Goal: Ask a question

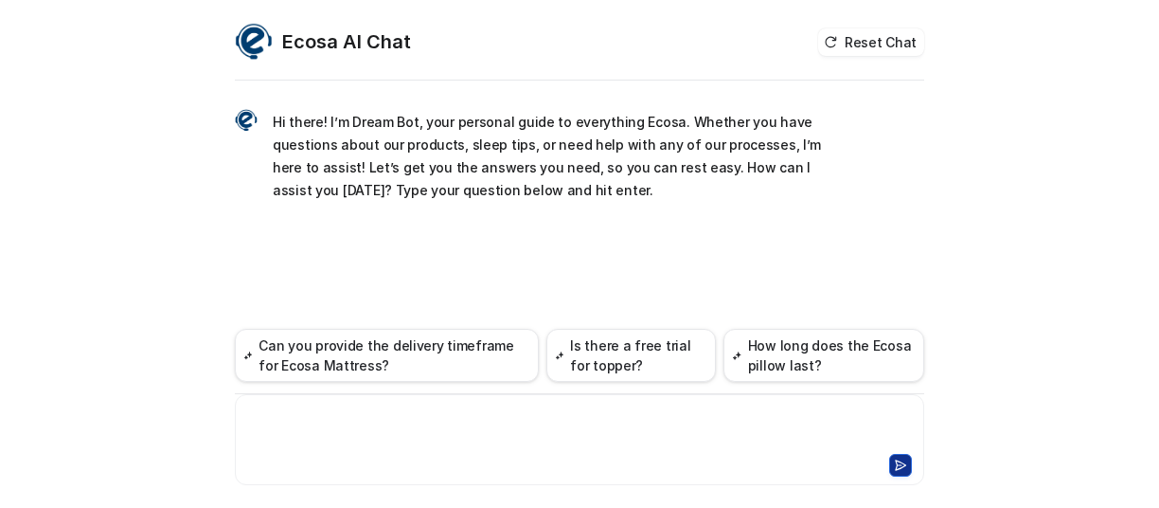
click at [273, 416] on div at bounding box center [580, 428] width 681 height 44
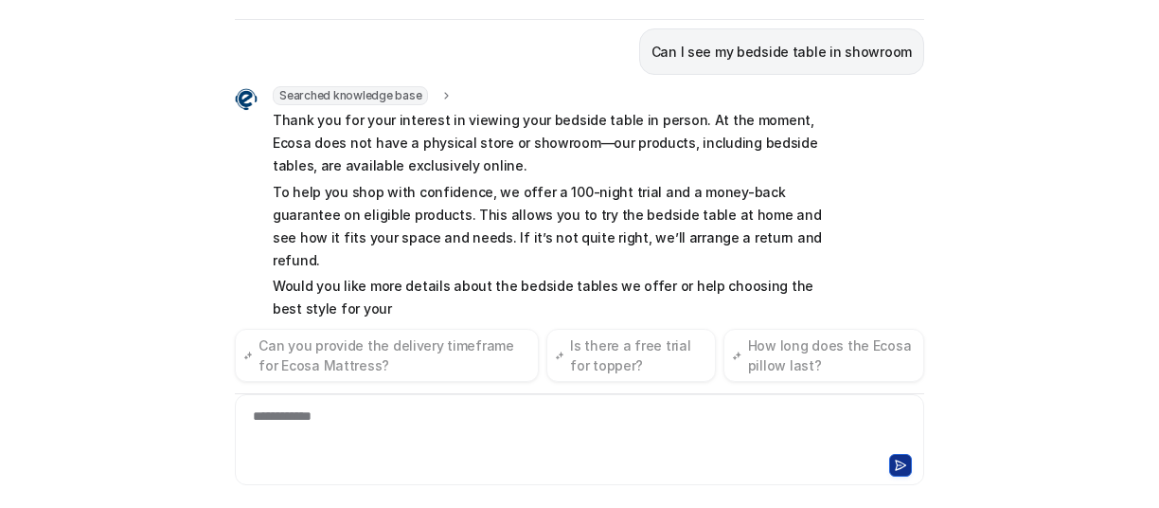
scroll to position [150, 0]
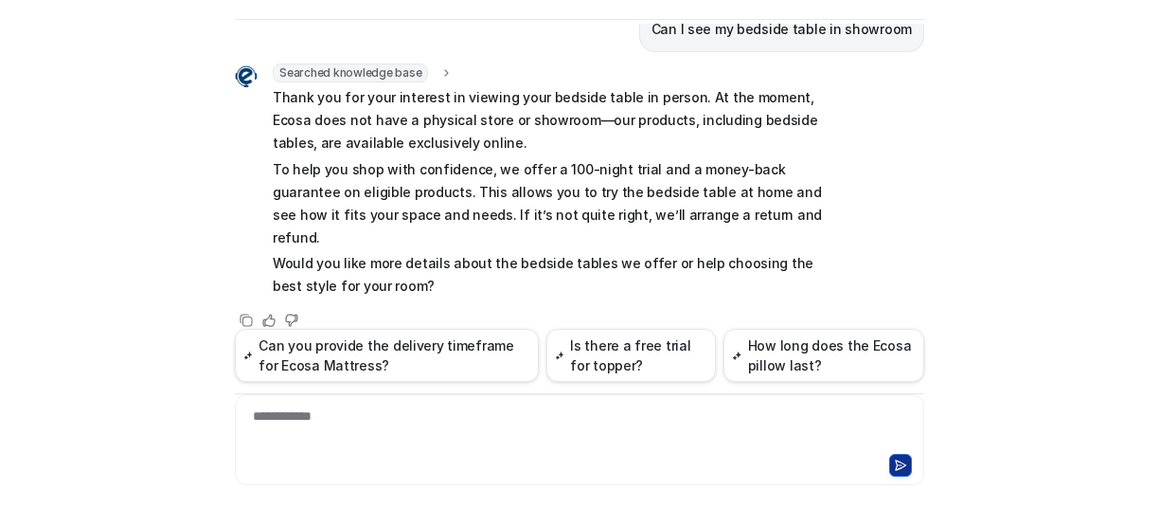
click at [311, 252] on p "Would you like more details about the bedside tables we offer or help choosing …" at bounding box center [550, 274] width 554 height 45
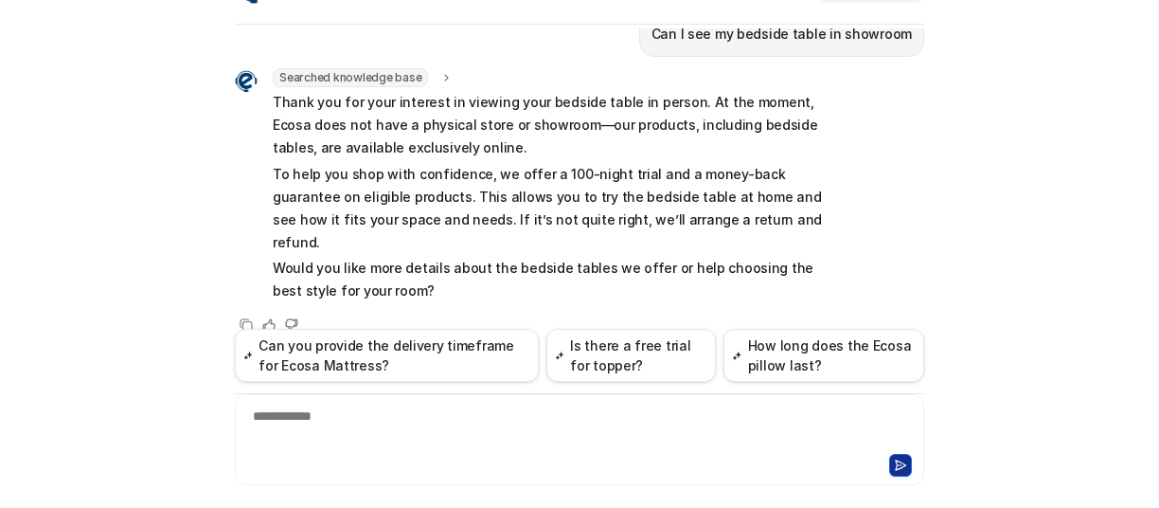
scroll to position [61, 0]
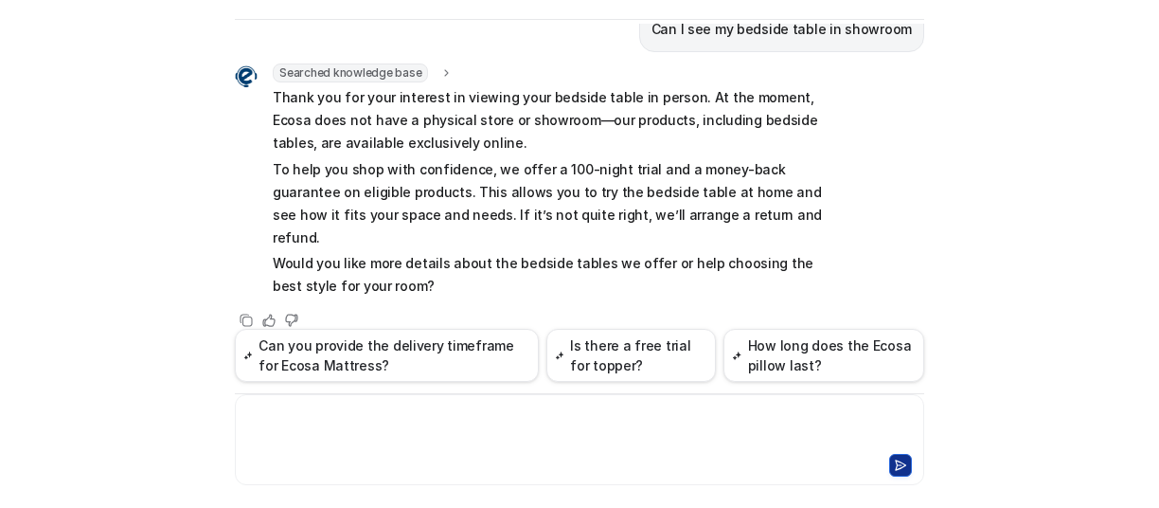
click at [241, 415] on div at bounding box center [580, 428] width 681 height 44
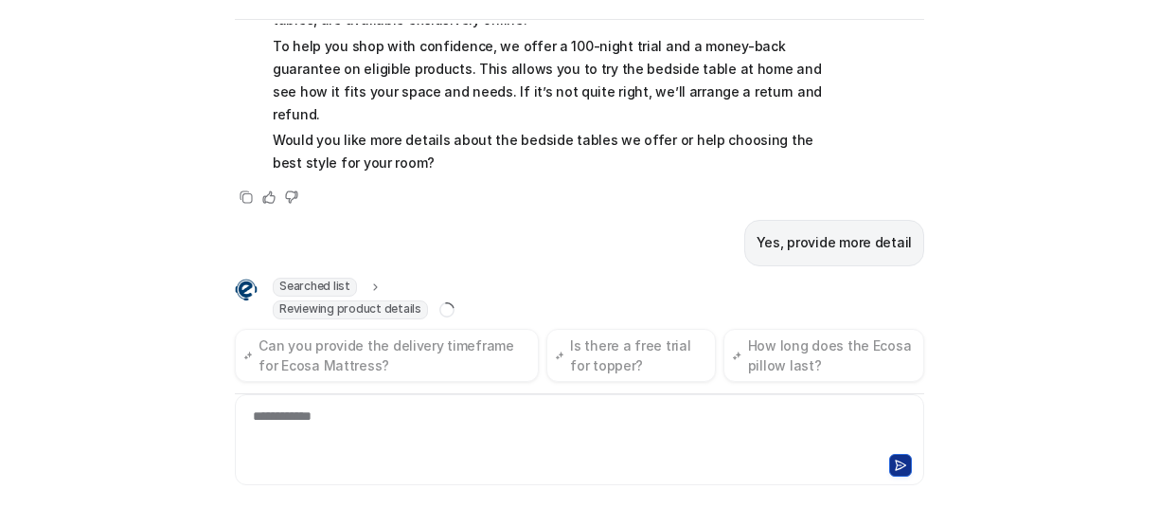
scroll to position [294, 0]
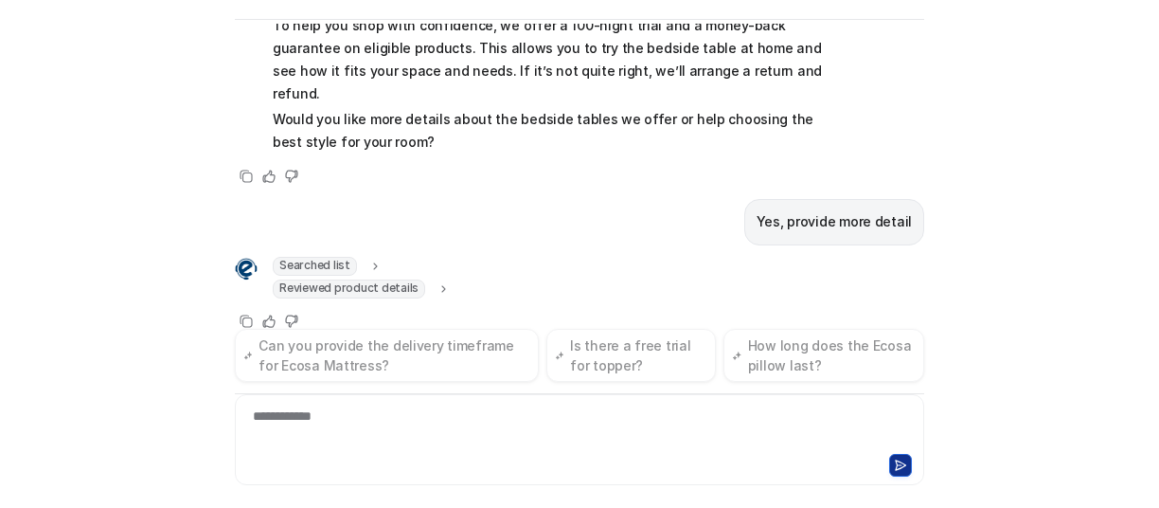
click at [308, 259] on div "Searched list url : "[URL][DOMAIN_NAME]" required_fields : [ "id", "title" ] Re…" at bounding box center [362, 279] width 178 height 45
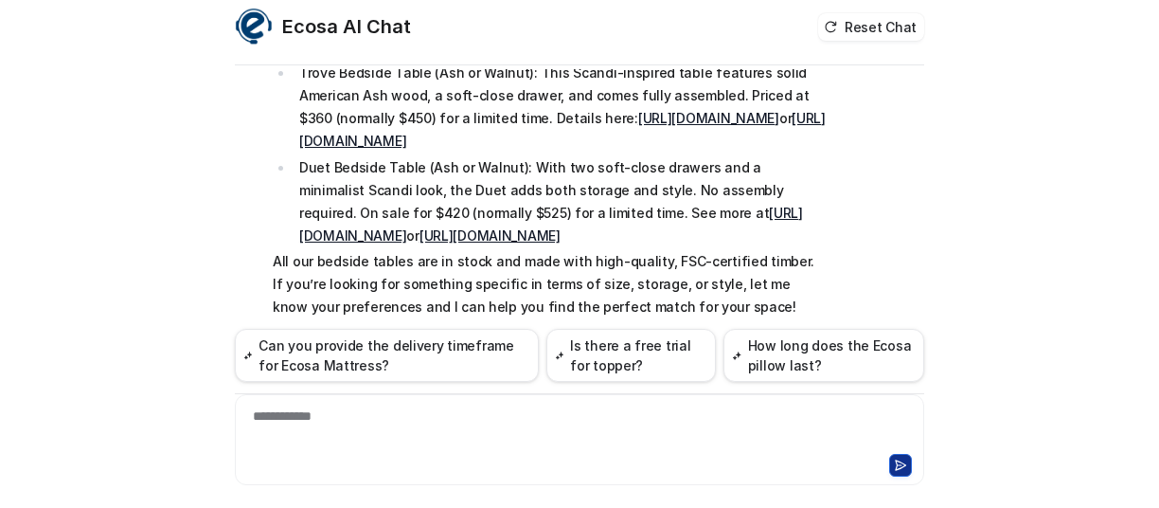
scroll to position [0, 0]
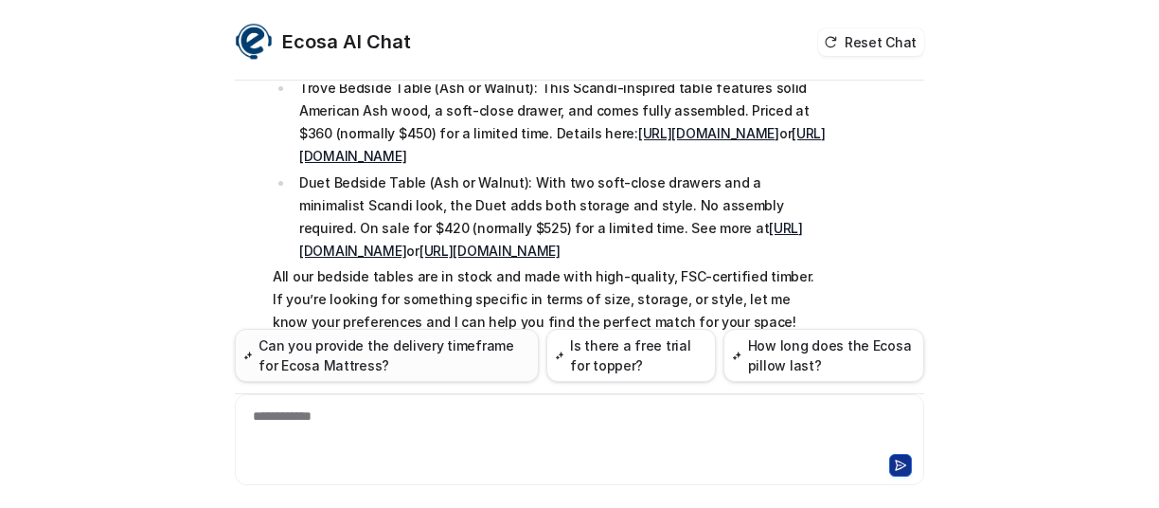
click at [326, 352] on button "Can you provide the delivery timeframe for Ecosa Mattress?" at bounding box center [387, 355] width 304 height 53
